Goal: Task Accomplishment & Management: Use online tool/utility

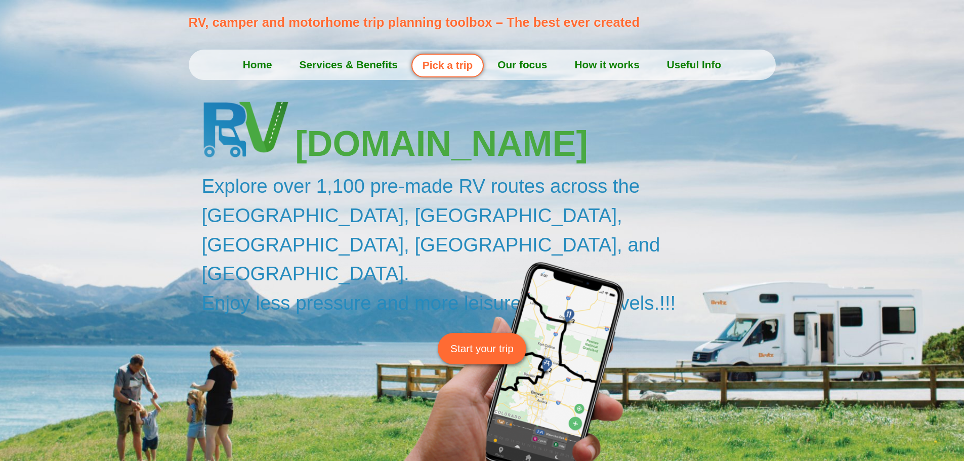
click at [486, 340] on span "Start your trip" at bounding box center [481, 348] width 63 height 16
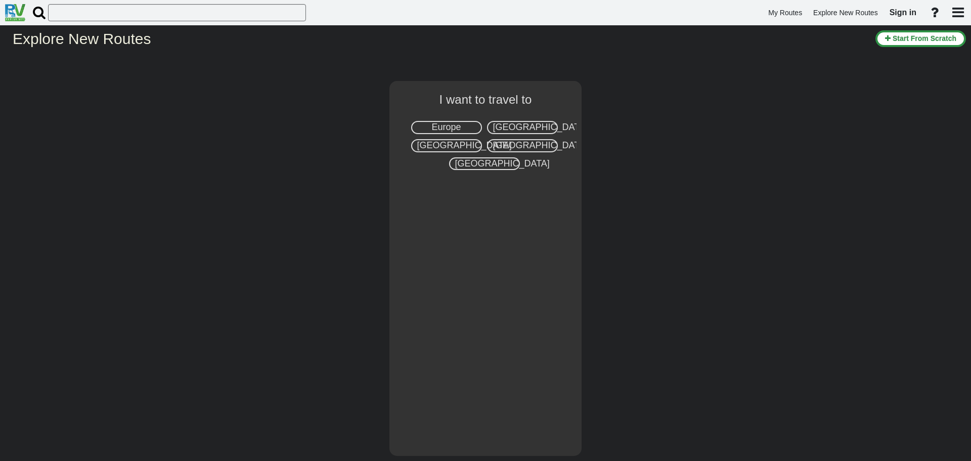
click at [516, 146] on span "[GEOGRAPHIC_DATA]" at bounding box center [540, 145] width 95 height 10
select select "number:3"
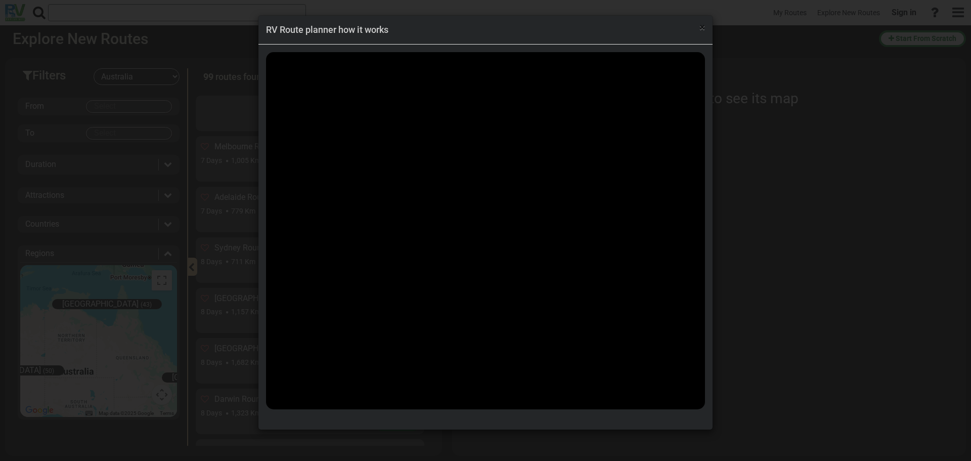
click at [704, 31] on span "×" at bounding box center [703, 27] width 6 height 12
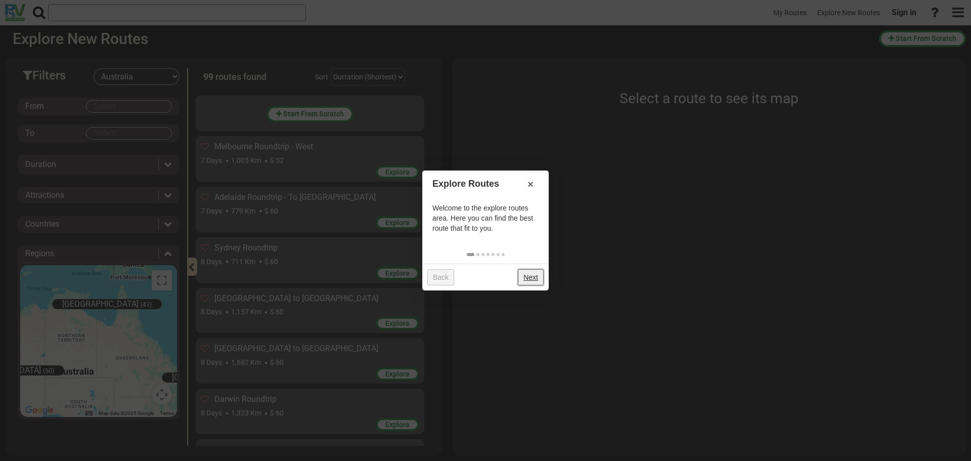
click at [527, 280] on link "Next" at bounding box center [531, 277] width 26 height 16
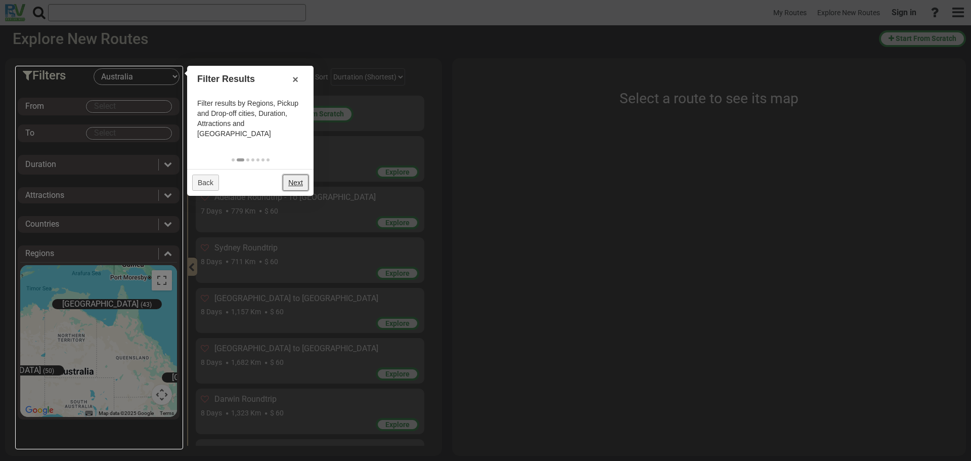
click at [299, 175] on link "Next" at bounding box center [296, 183] width 26 height 16
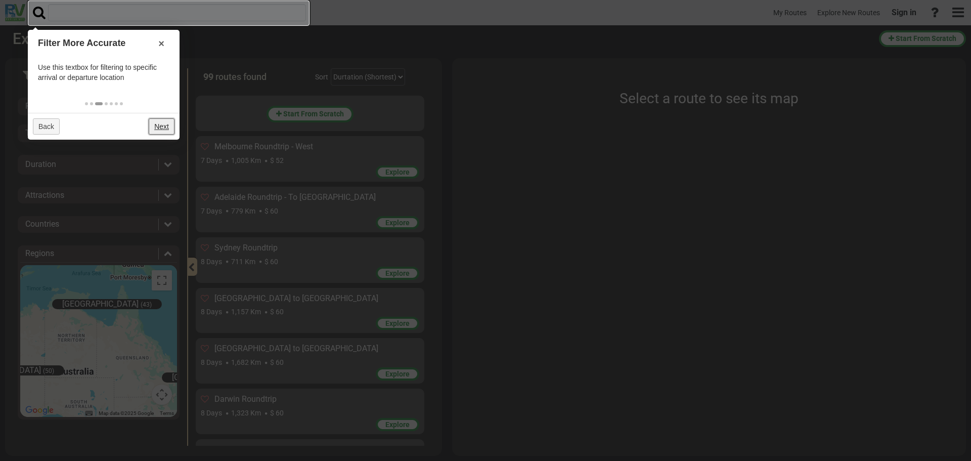
click at [160, 129] on link "Next" at bounding box center [162, 126] width 26 height 16
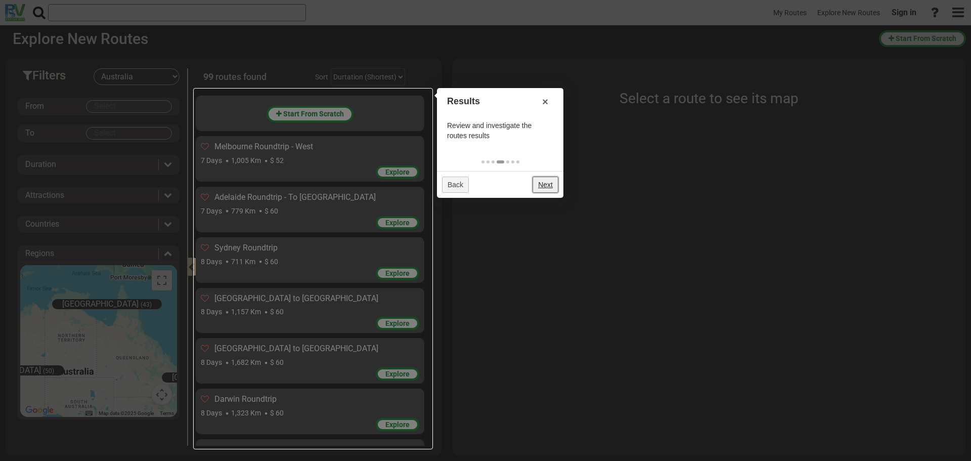
click at [546, 182] on link "Next" at bounding box center [546, 185] width 26 height 16
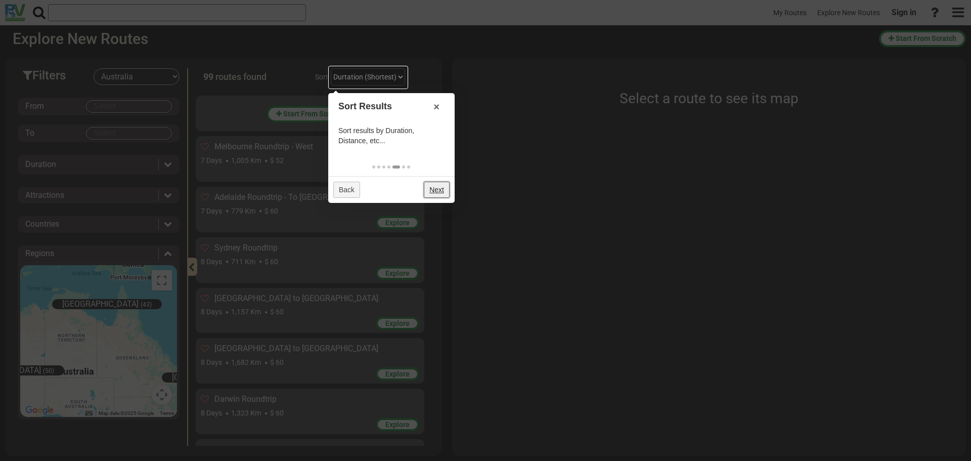
click at [442, 187] on link "Next" at bounding box center [437, 190] width 26 height 16
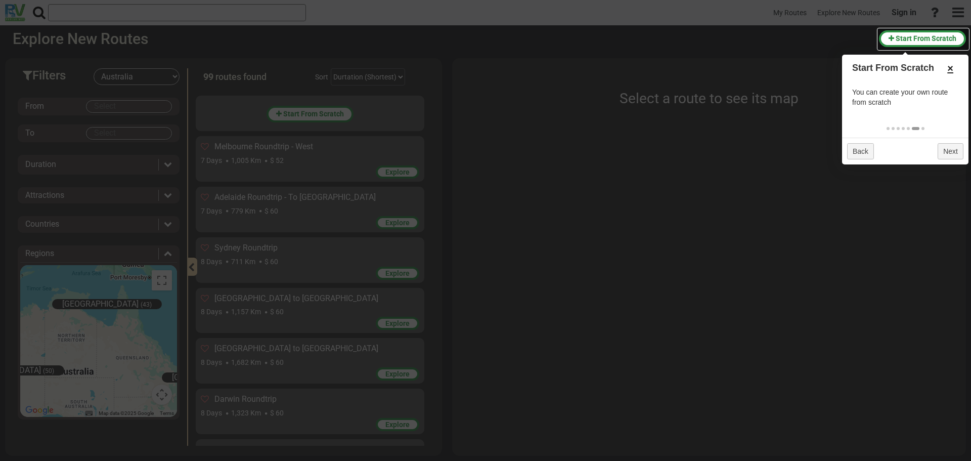
click at [950, 70] on link "×" at bounding box center [951, 68] width 16 height 17
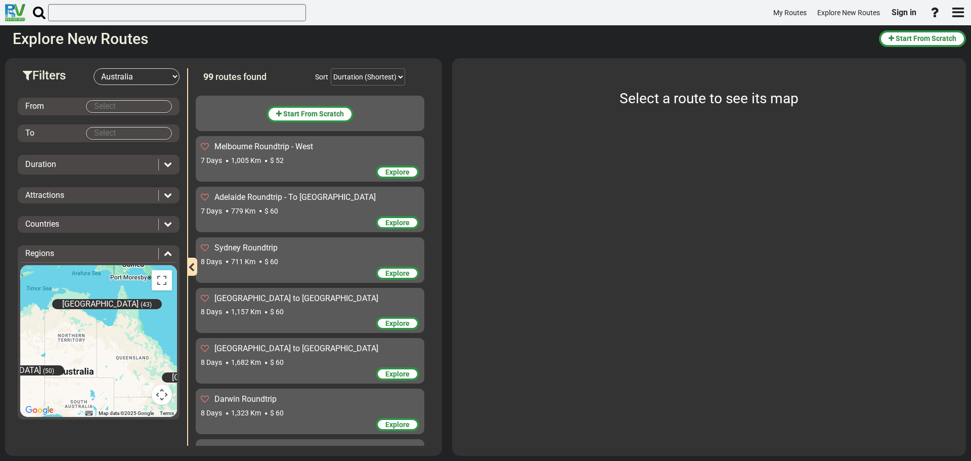
click at [130, 79] on select "-- Select Destination -- [GEOGRAPHIC_DATA] [GEOGRAPHIC_DATA] [GEOGRAPHIC_DATA] …" at bounding box center [137, 76] width 86 height 17
click at [129, 75] on select "-- Select Destination -- [GEOGRAPHIC_DATA] [GEOGRAPHIC_DATA] [GEOGRAPHIC_DATA] …" at bounding box center [137, 76] width 86 height 17
click at [107, 105] on body "My Routes Explore New Routes Sign in ×" at bounding box center [485, 230] width 971 height 461
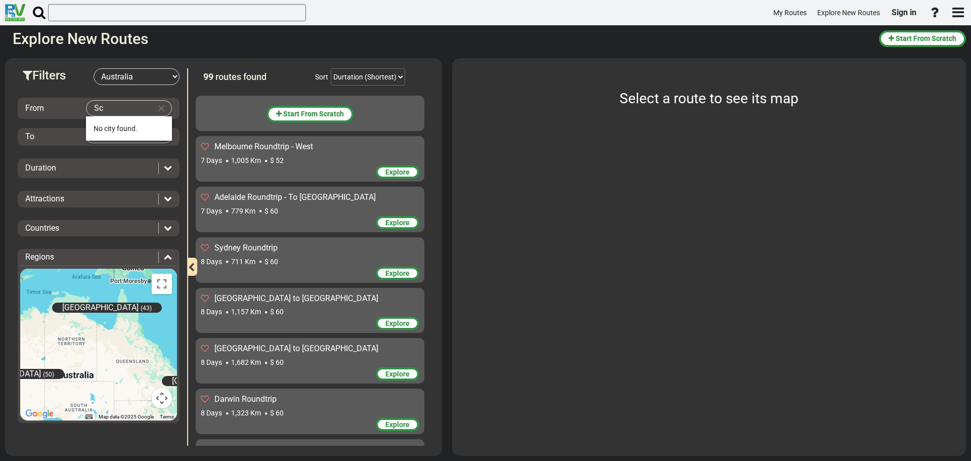
type input "S"
type input "C"
type input "G"
type input "C"
click at [109, 124] on span "Brisban" at bounding box center [106, 128] width 24 height 8
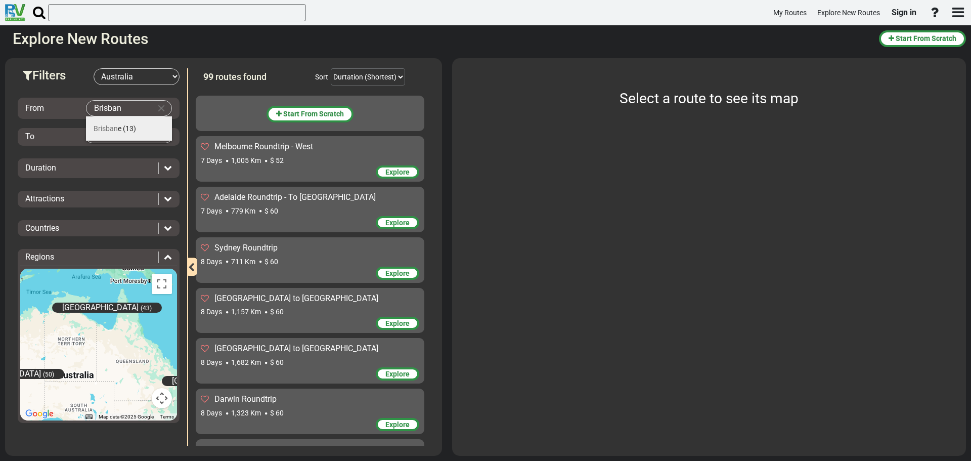
type input "[GEOGRAPHIC_DATA]"
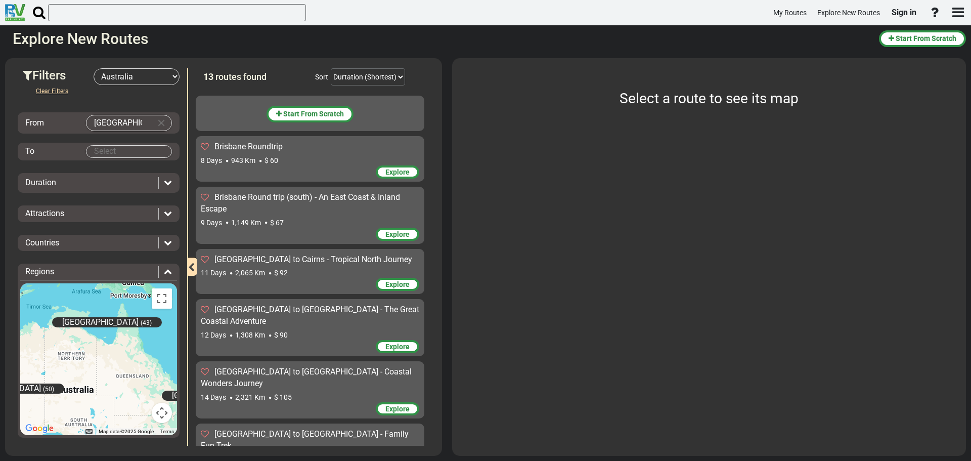
click at [107, 149] on body "My Routes Explore New Routes Sign in ×" at bounding box center [485, 230] width 971 height 461
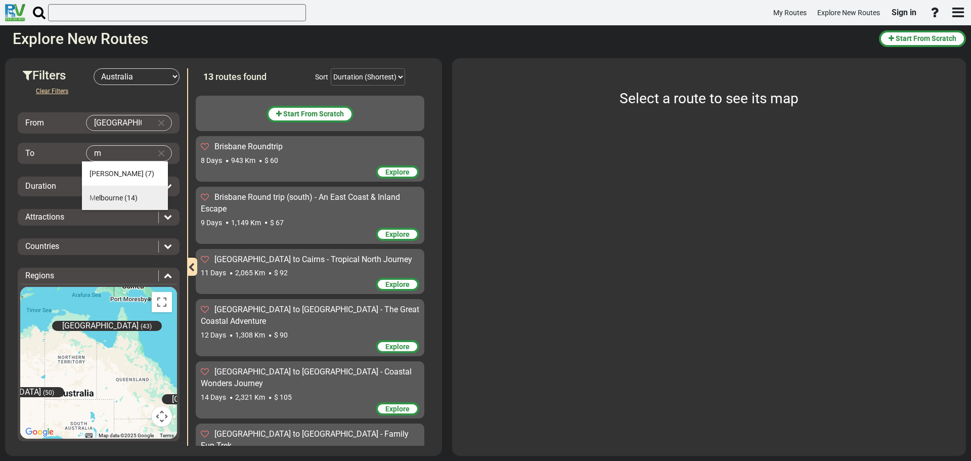
click at [109, 196] on span "M elbourne" at bounding box center [106, 198] width 33 height 8
type input "[GEOGRAPHIC_DATA]"
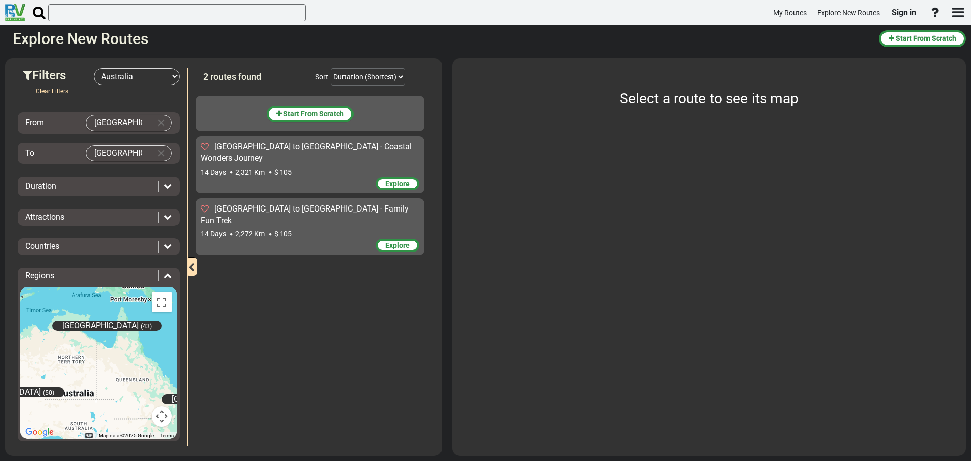
click at [164, 187] on icon at bounding box center [168, 186] width 8 height 8
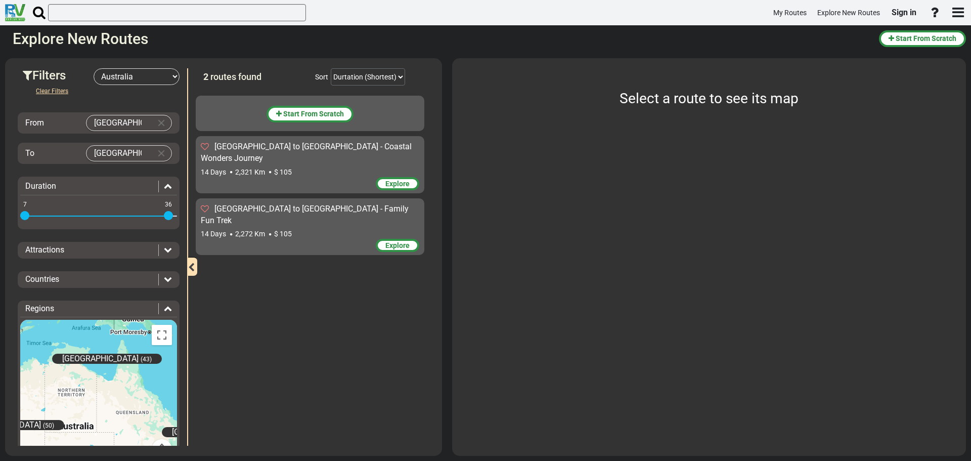
click at [24, 214] on span at bounding box center [24, 215] width 9 height 9
click at [107, 187] on div "Duration" at bounding box center [89, 187] width 128 height 12
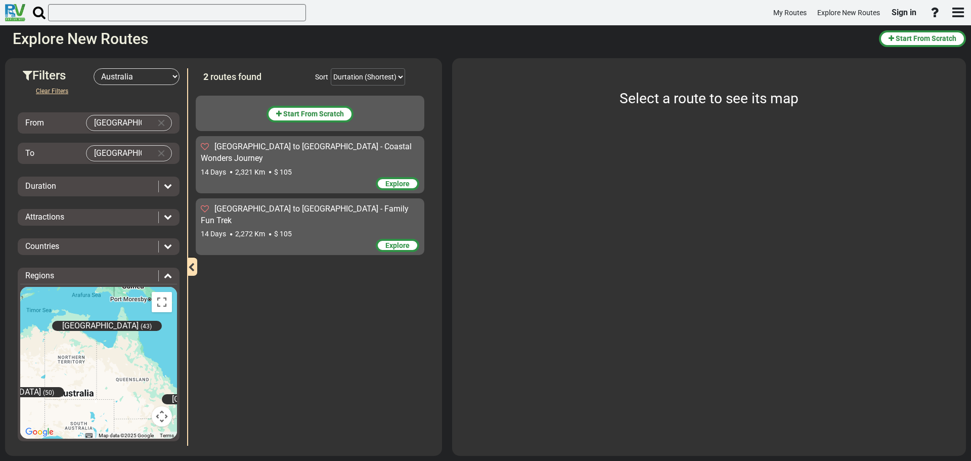
click at [102, 187] on div "Duration" at bounding box center [89, 187] width 128 height 12
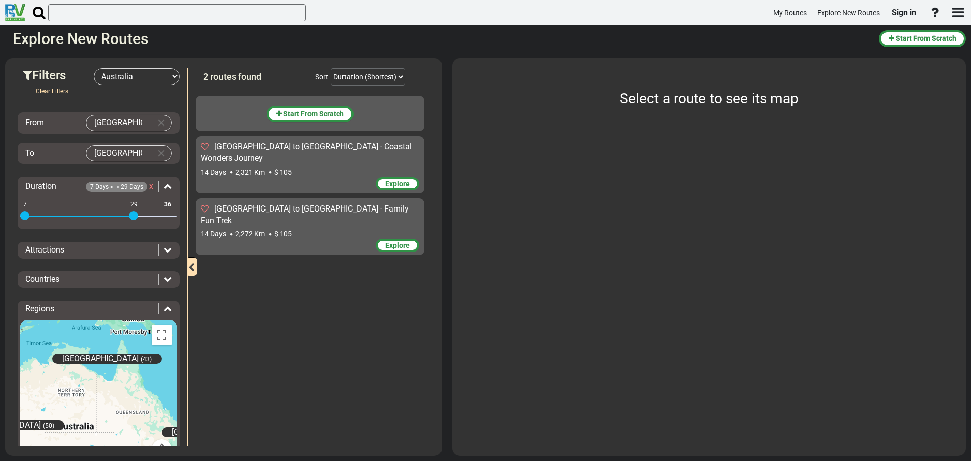
click at [134, 213] on span at bounding box center [79, 215] width 109 height 16
drag, startPoint x: 132, startPoint y: 214, endPoint x: 10, endPoint y: 215, distance: 121.9
click at [10, 215] on div "Filters -- Select Destination -- [GEOGRAPHIC_DATA] [GEOGRAPHIC_DATA] [GEOGRAPHI…" at bounding box center [223, 257] width 437 height 398
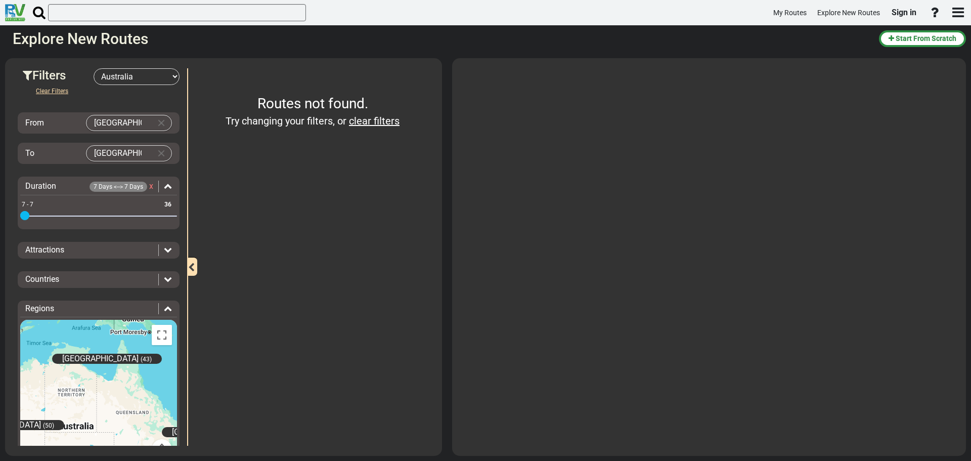
click at [164, 250] on icon at bounding box center [168, 249] width 8 height 8
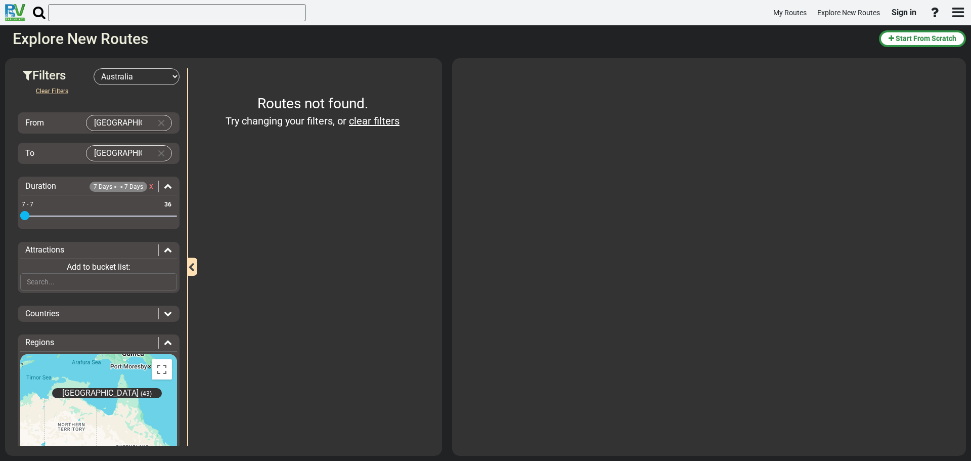
click at [164, 250] on icon at bounding box center [168, 249] width 8 height 8
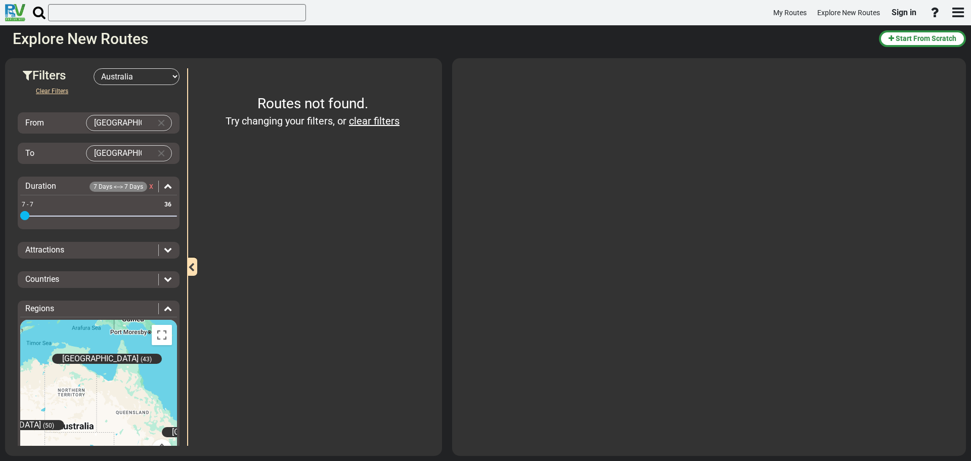
click at [112, 247] on div "Attractions" at bounding box center [91, 250] width 133 height 12
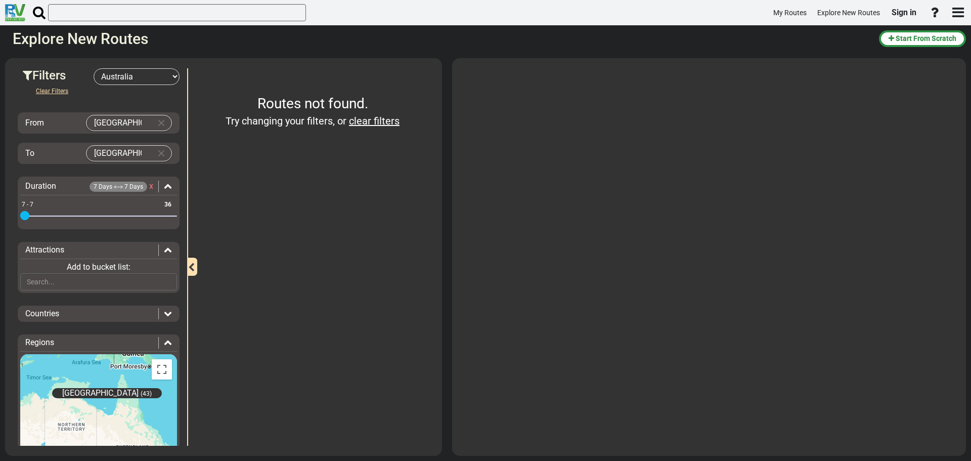
click at [104, 250] on div "Attractions" at bounding box center [91, 250] width 133 height 12
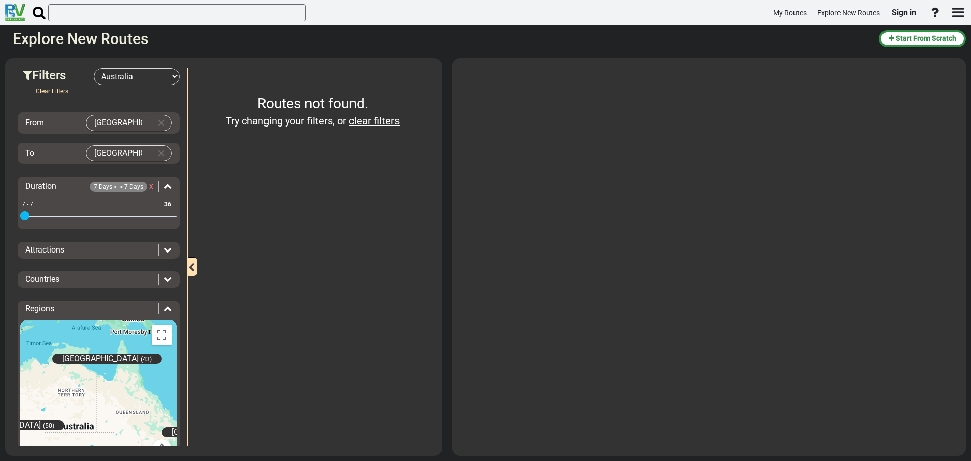
click at [72, 245] on div "Attractions" at bounding box center [91, 250] width 133 height 12
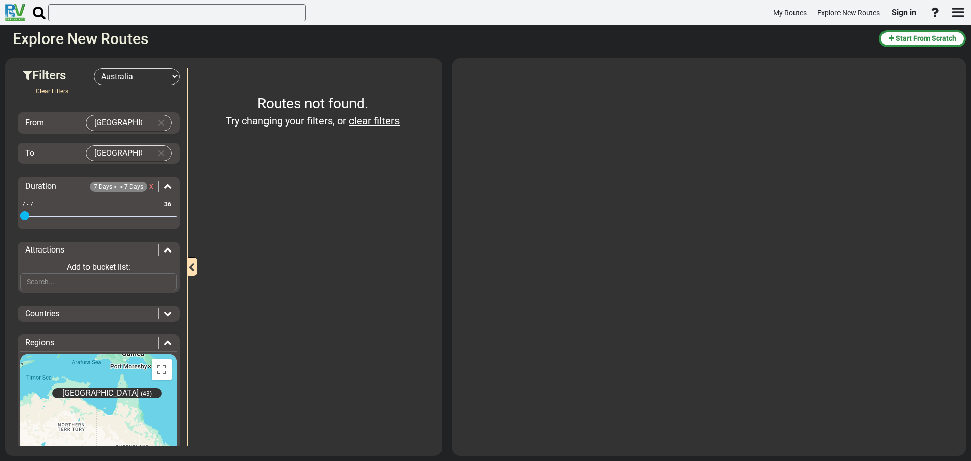
click at [66, 247] on div "Attractions" at bounding box center [91, 250] width 133 height 12
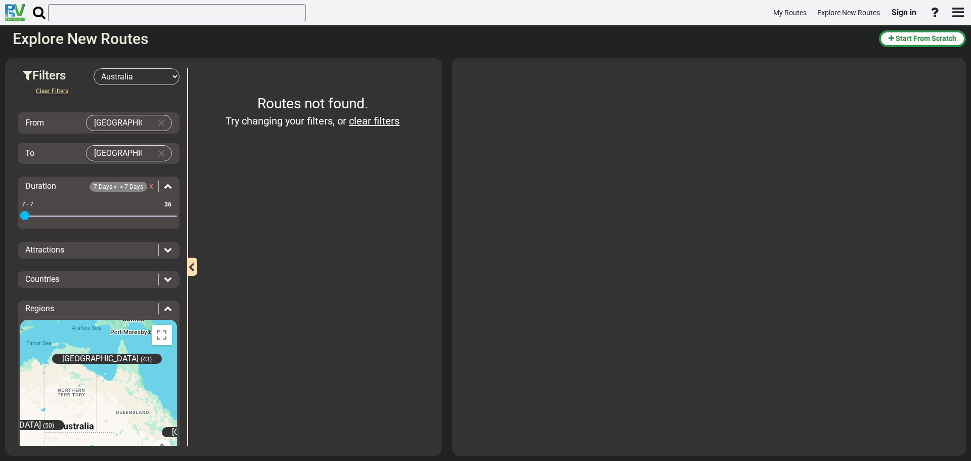
click at [149, 187] on span "x" at bounding box center [151, 186] width 4 height 10
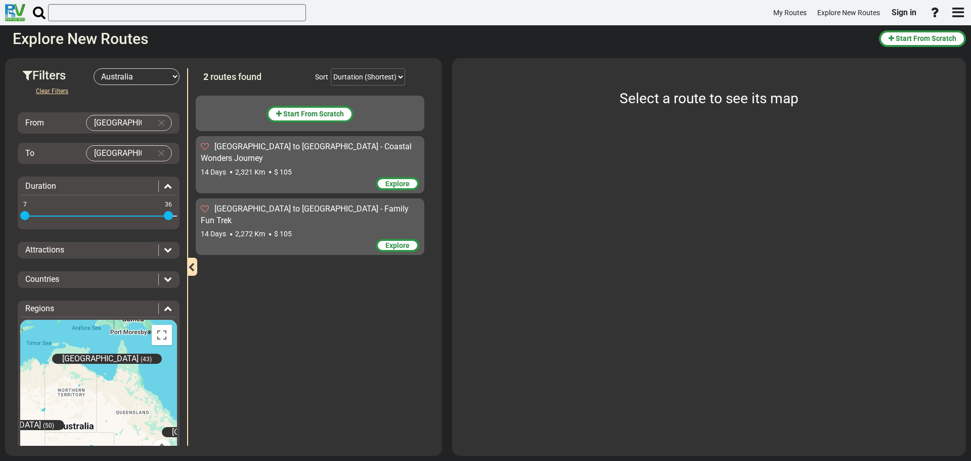
click at [119, 73] on select "-- Select Destination -- [GEOGRAPHIC_DATA] [GEOGRAPHIC_DATA] [GEOGRAPHIC_DATA] …" at bounding box center [137, 76] width 86 height 17
click at [119, 75] on select "-- Select Destination -- [GEOGRAPHIC_DATA] [GEOGRAPHIC_DATA] [GEOGRAPHIC_DATA] …" at bounding box center [137, 76] width 86 height 17
drag, startPoint x: 167, startPoint y: 219, endPoint x: 17, endPoint y: 219, distance: 150.8
click at [17, 219] on div "Filters -- Select Destination -- [GEOGRAPHIC_DATA] [GEOGRAPHIC_DATA] [GEOGRAPHI…" at bounding box center [98, 256] width 177 height 377
